Goal: Task Accomplishment & Management: Complete application form

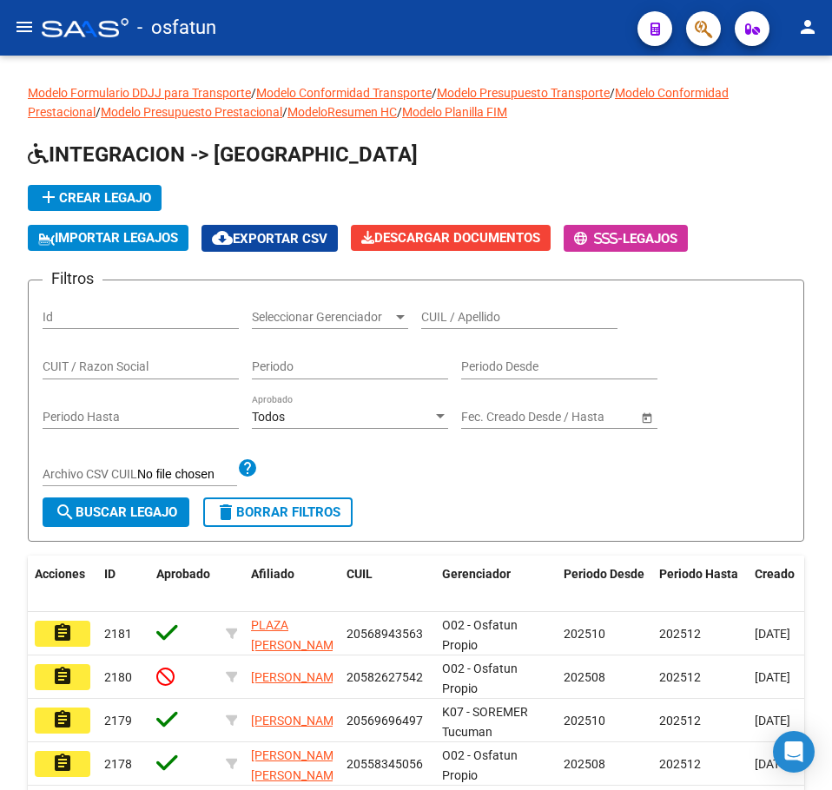
click at [19, 27] on mat-icon "menu" at bounding box center [24, 27] width 21 height 21
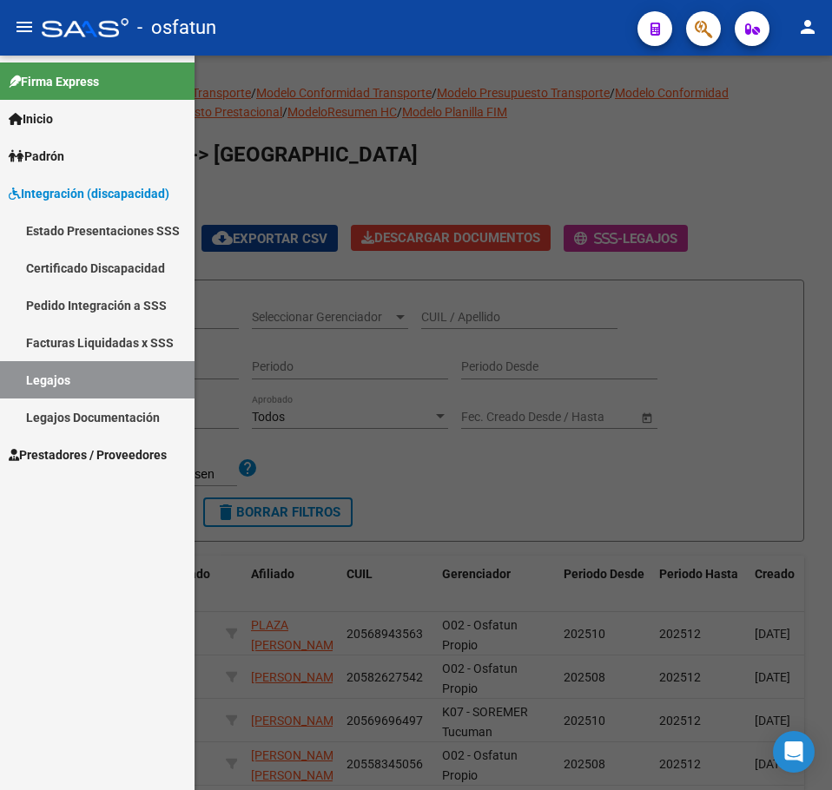
click at [91, 449] on span "Prestadores / Proveedores" at bounding box center [88, 455] width 158 height 19
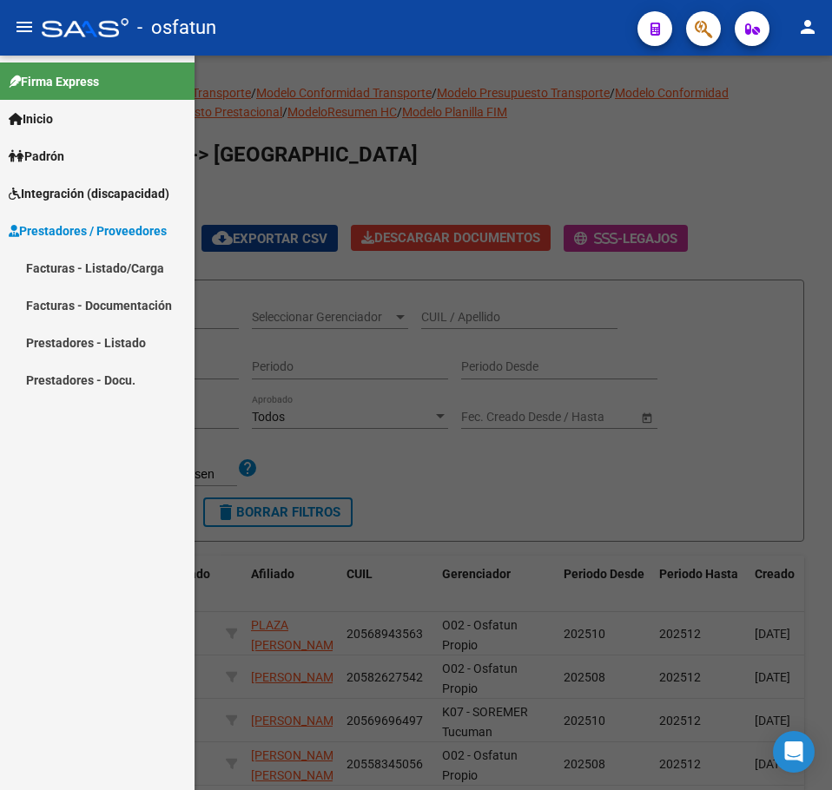
click at [95, 263] on link "Facturas - Listado/Carga" at bounding box center [97, 267] width 195 height 37
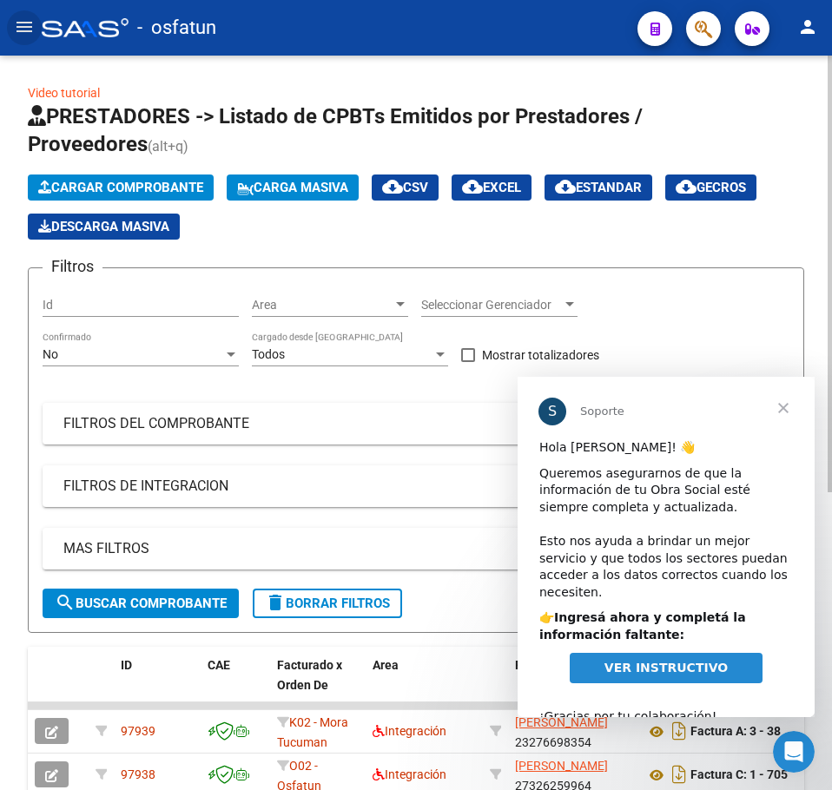
click at [108, 180] on span "Cargar Comprobante" at bounding box center [120, 188] width 165 height 16
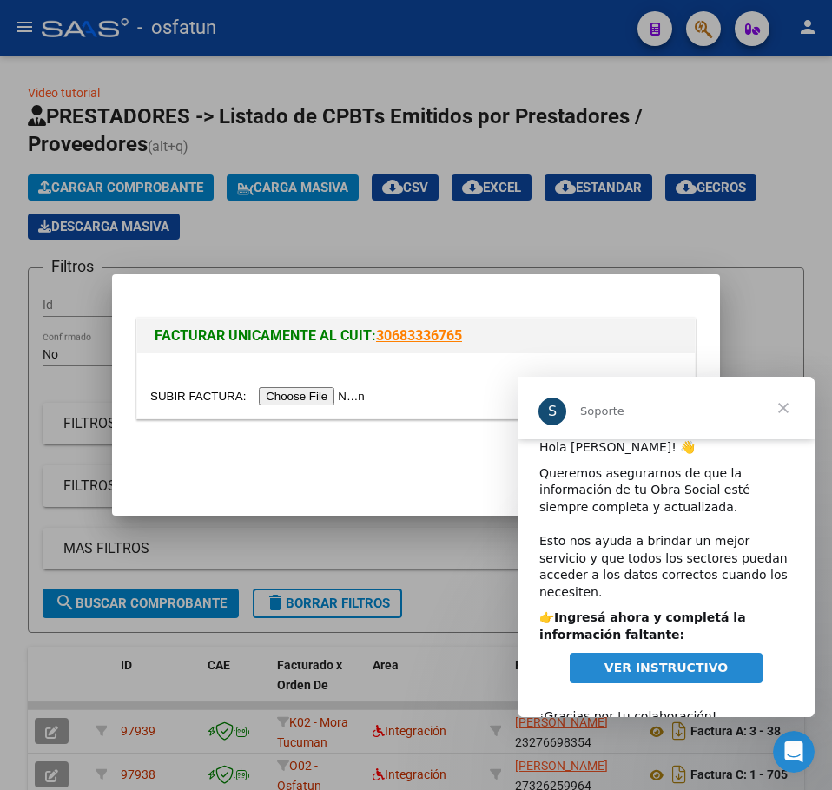
scroll to position [22, 0]
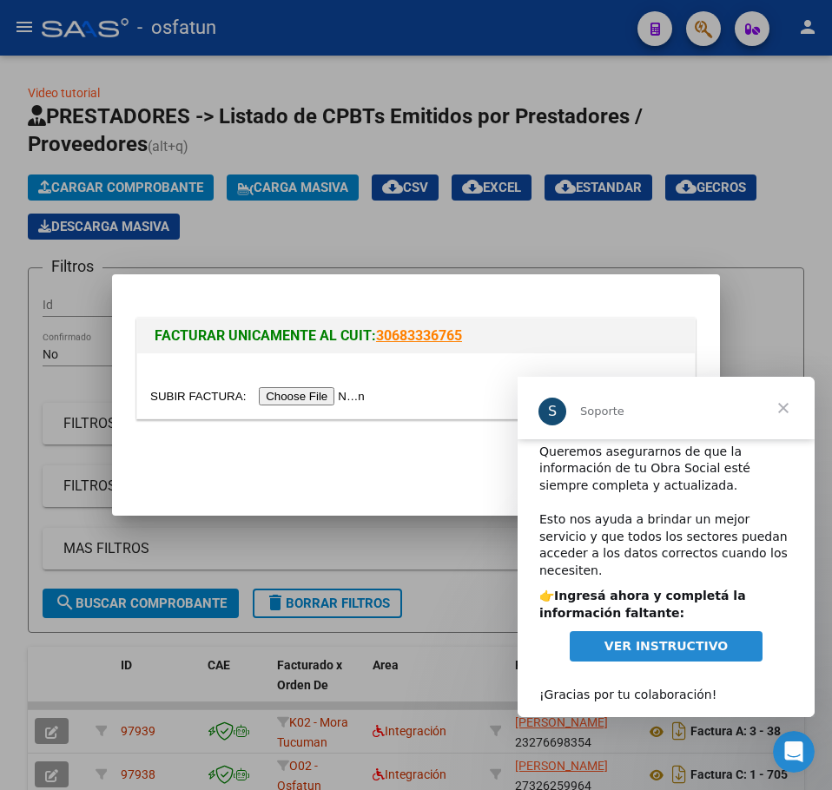
click at [293, 393] on input "file" at bounding box center [260, 396] width 220 height 18
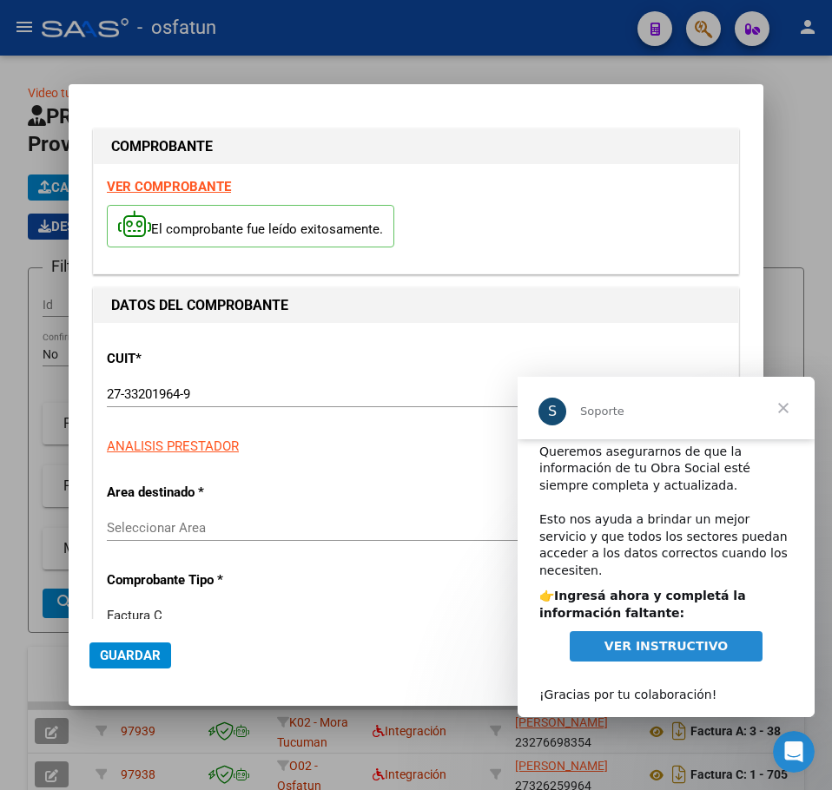
click at [783, 408] on span "Cerrar" at bounding box center [783, 408] width 63 height 63
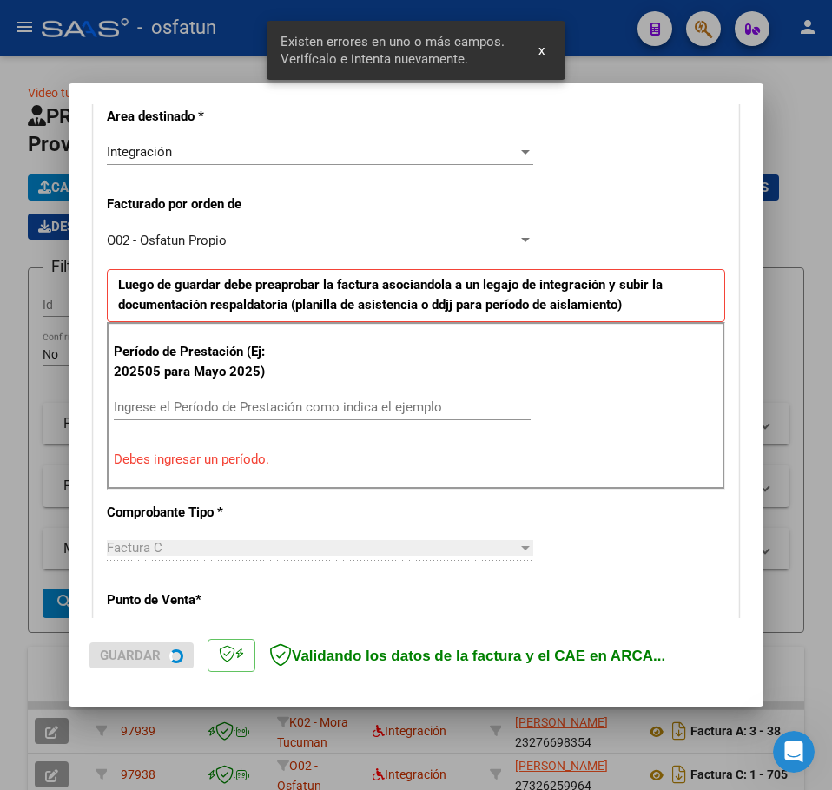
scroll to position [436, 0]
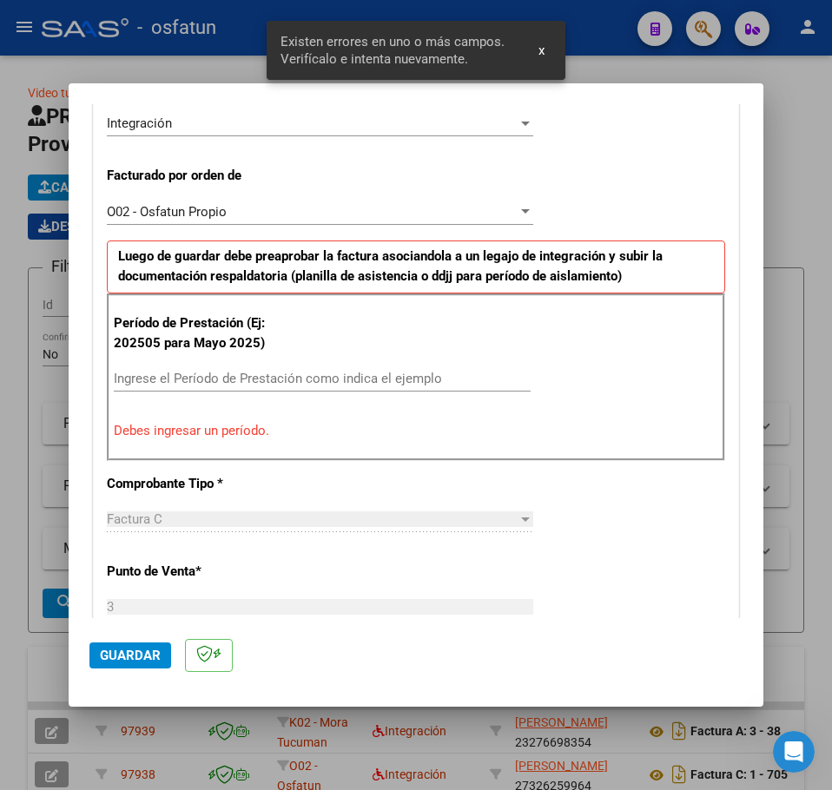
click at [150, 376] on input "Ingrese el Período de Prestación como indica el ejemplo" at bounding box center [322, 379] width 417 height 16
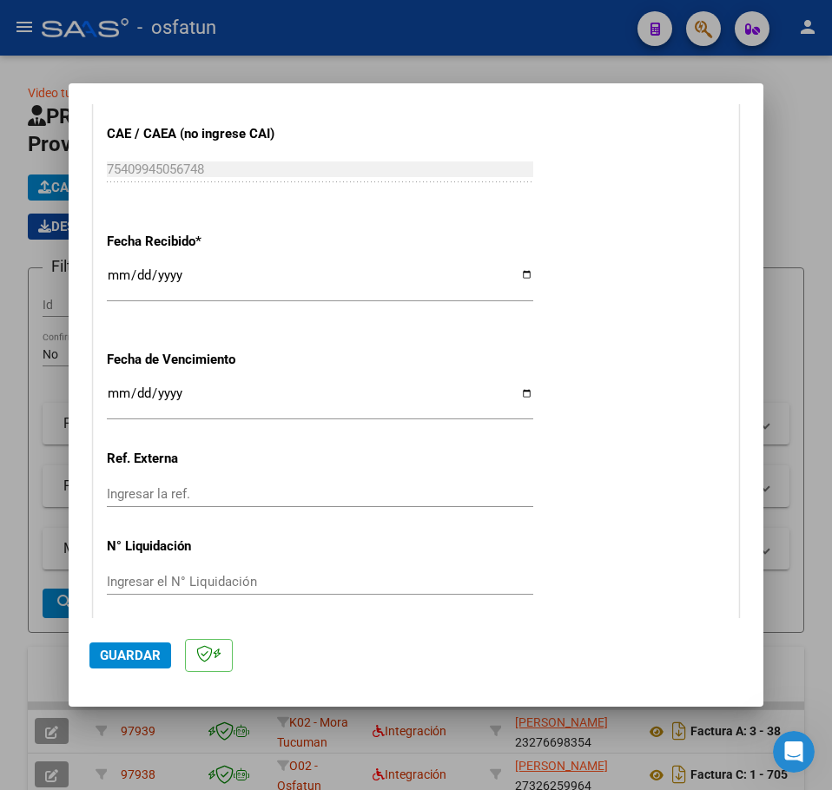
scroll to position [1254, 0]
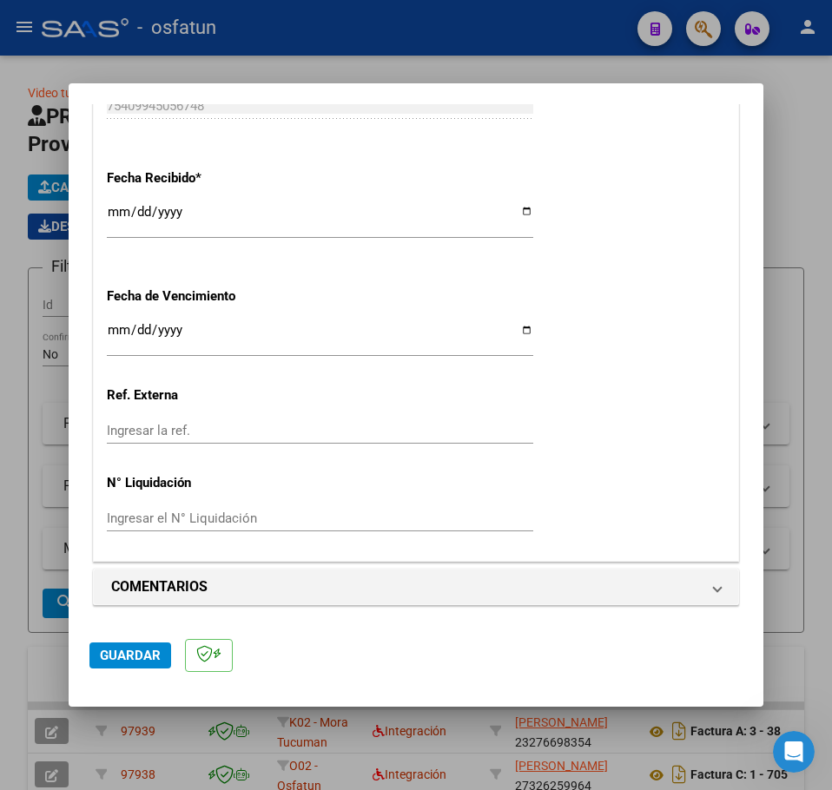
type input "202509"
click at [144, 655] on span "Guardar" at bounding box center [130, 656] width 61 height 16
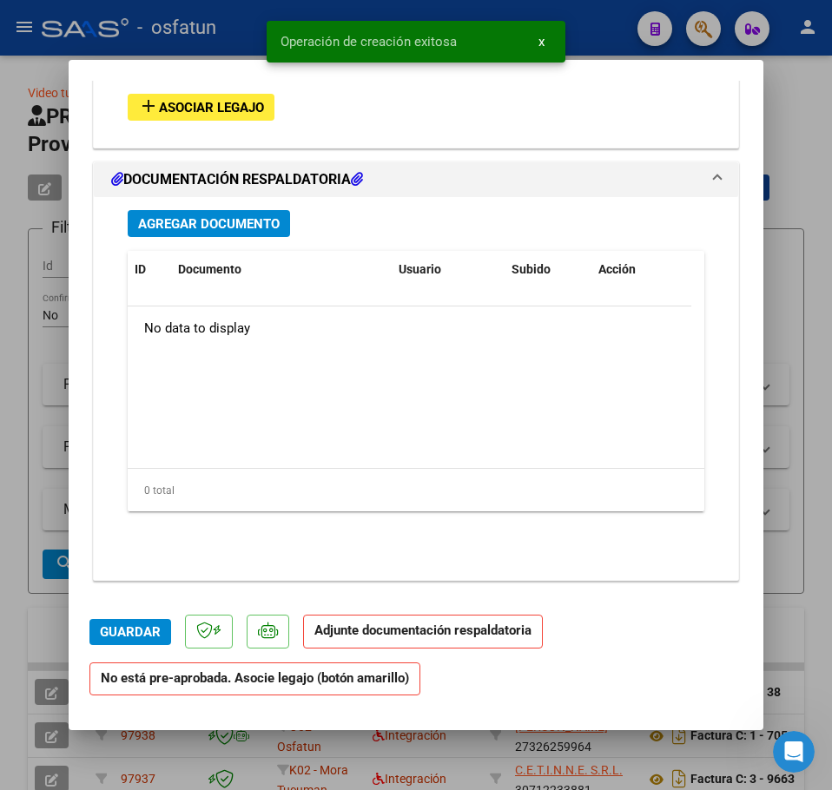
scroll to position [1523, 0]
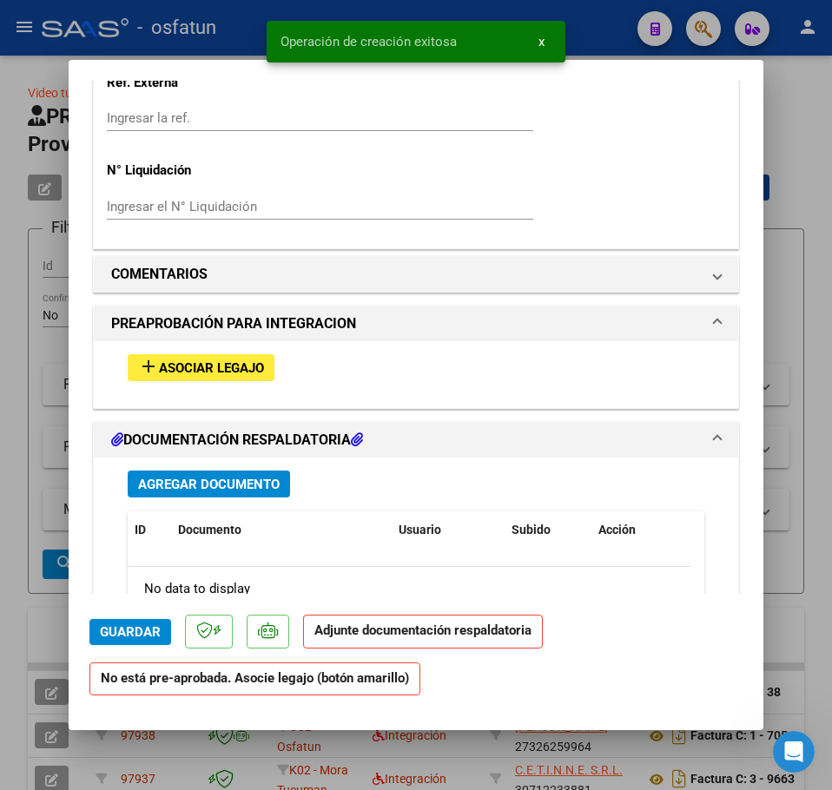
click at [191, 365] on span "Asociar Legajo" at bounding box center [211, 368] width 105 height 16
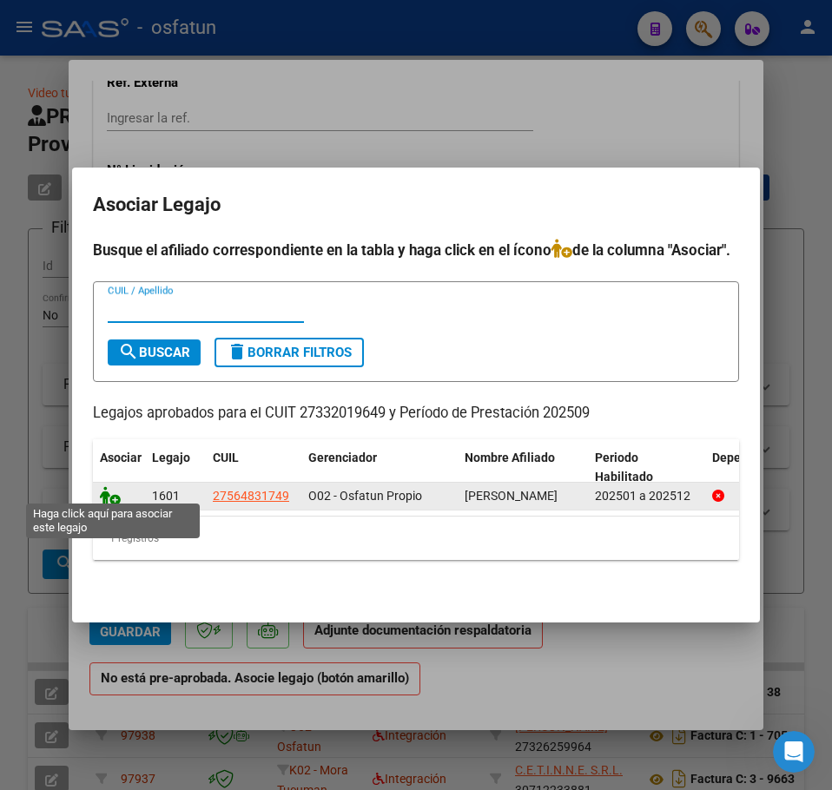
click at [113, 492] on icon at bounding box center [110, 495] width 21 height 19
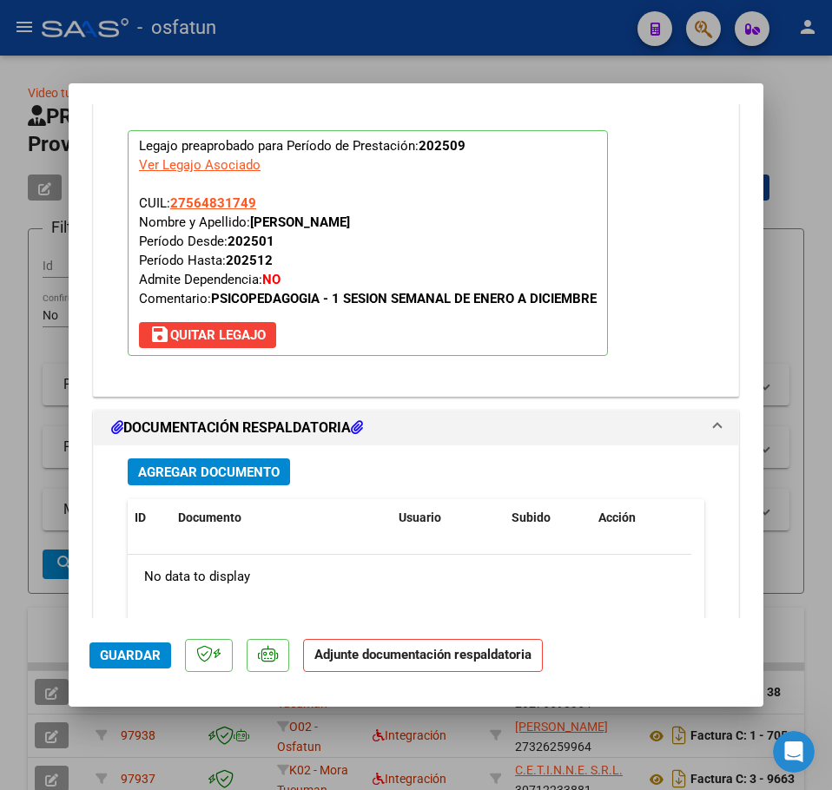
scroll to position [2054, 0]
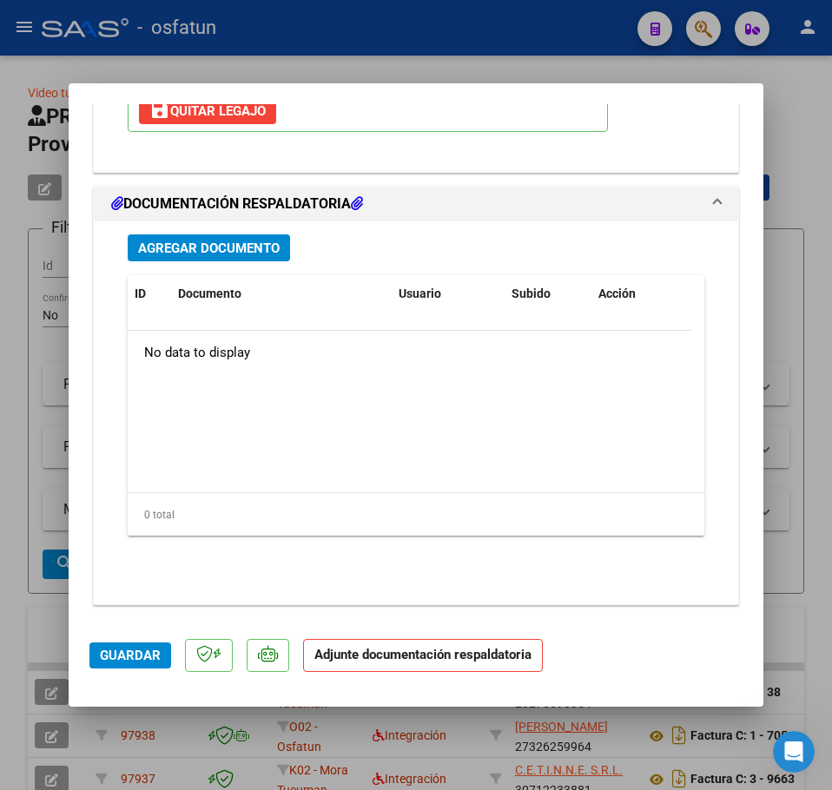
click at [213, 252] on span "Agregar Documento" at bounding box center [209, 249] width 142 height 16
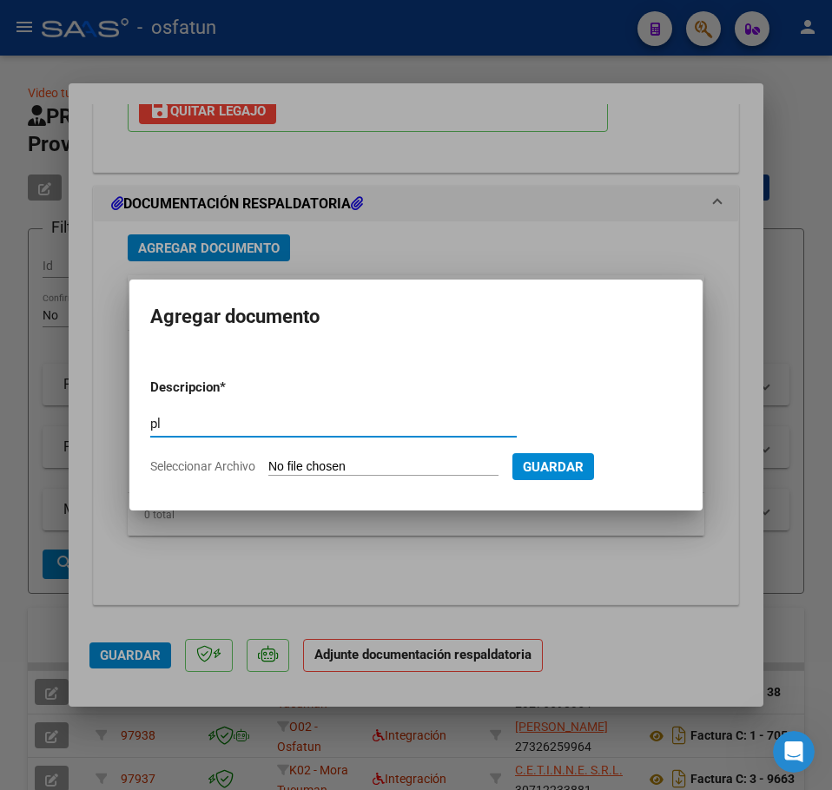
type input "p"
type input "Planilla de asistencia"
click at [336, 458] on form "Descripcion * Planilla de asistencia Escriba aquí una descripcion Seleccionar A…" at bounding box center [416, 427] width 532 height 124
click at [336, 469] on input "Seleccionar Archivo" at bounding box center [383, 467] width 230 height 17
type input "C:\fakepath\osso sep- [PERSON_NAME].pdf"
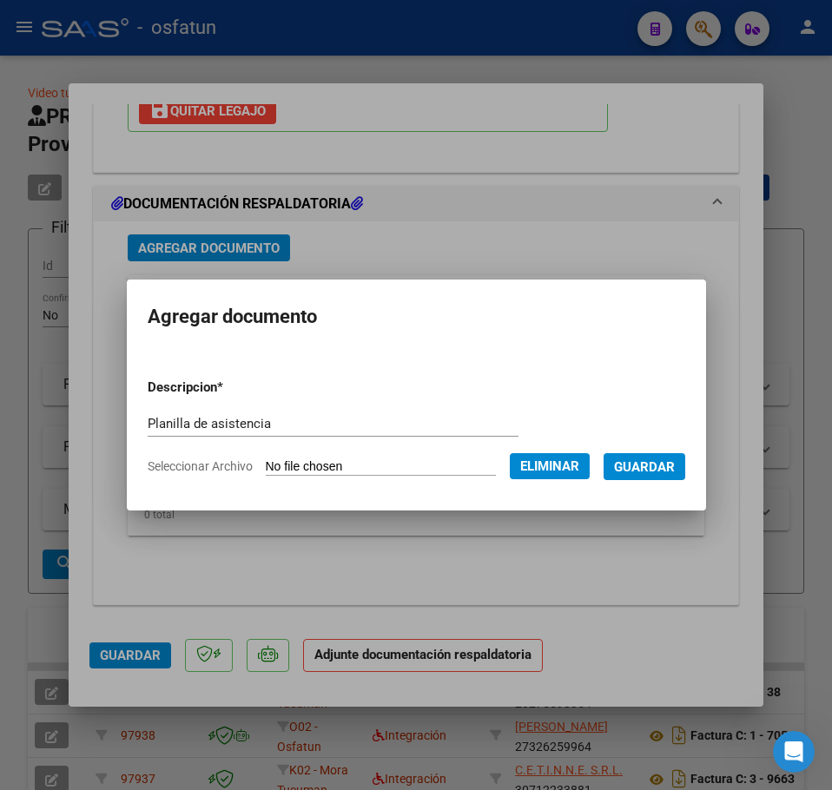
click at [677, 478] on button "Guardar" at bounding box center [645, 466] width 82 height 27
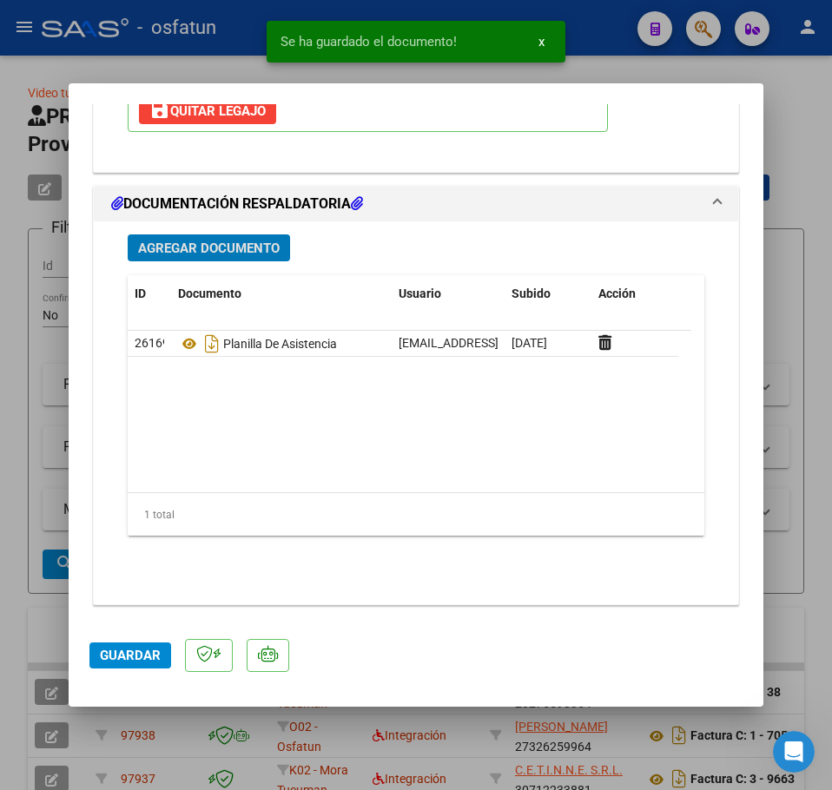
click at [122, 664] on button "Guardar" at bounding box center [130, 656] width 82 height 26
click at [791, 99] on div at bounding box center [416, 395] width 832 height 790
type input "$ 0,00"
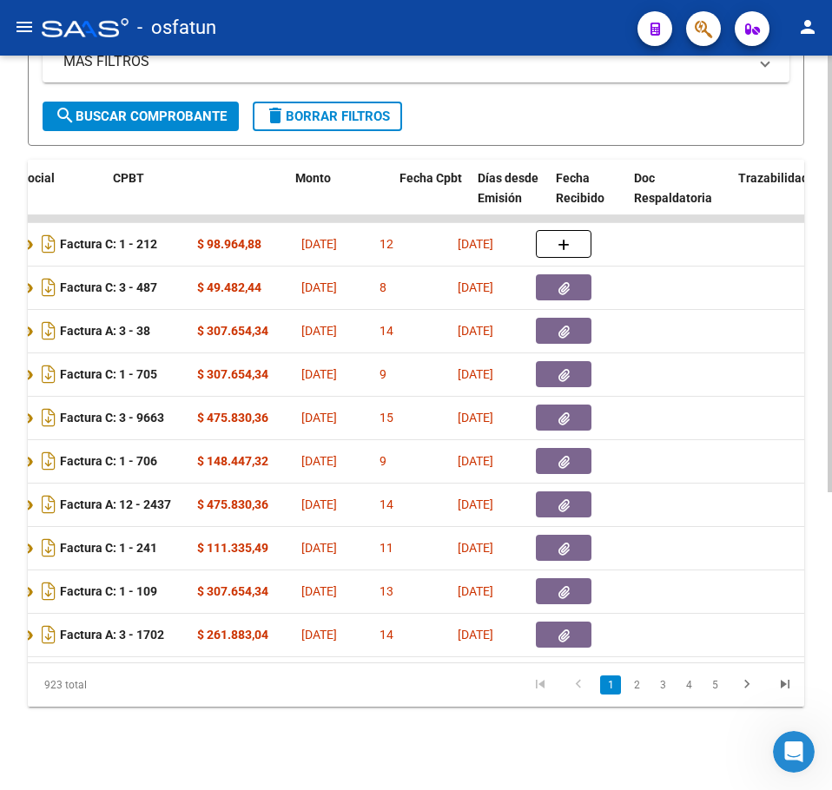
scroll to position [0, 0]
